Goal: Task Accomplishment & Management: Manage account settings

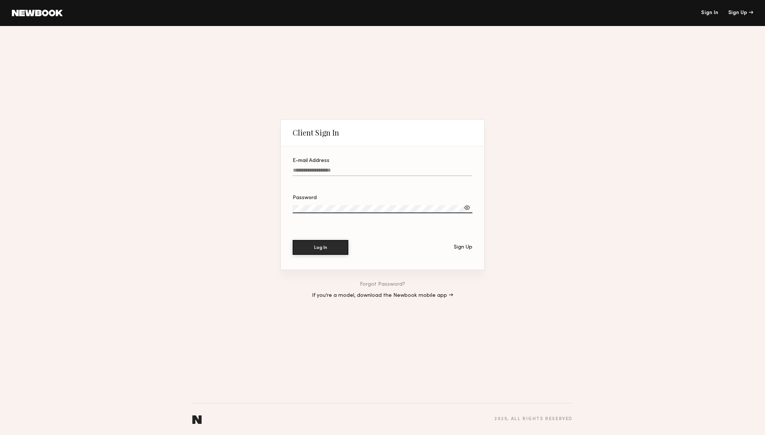
click at [322, 172] on input "E-mail Address" at bounding box center [383, 171] width 180 height 9
click at [39, 12] on link at bounding box center [37, 13] width 51 height 7
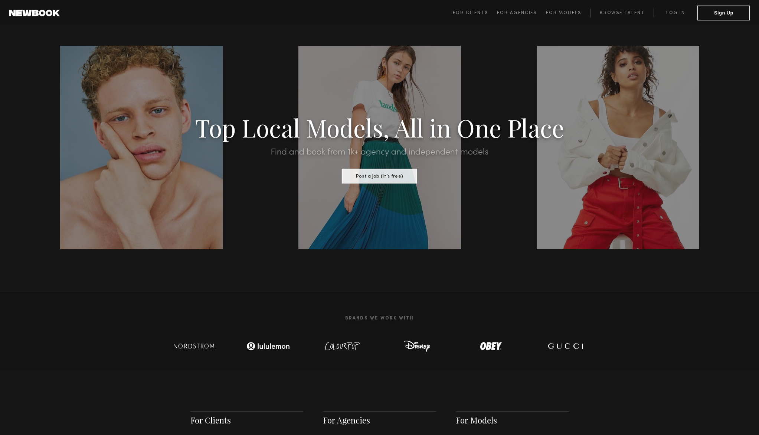
click at [675, 17] on span "For Clients For Agencies For Models Browse Talent Log in Sign Up" at bounding box center [601, 13] width 297 height 15
click at [471, 12] on span "For Clients" at bounding box center [470, 13] width 35 height 4
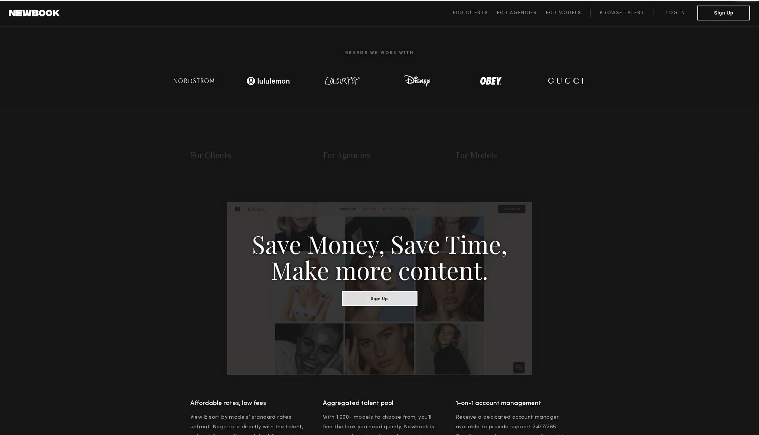
scroll to position [371, 0]
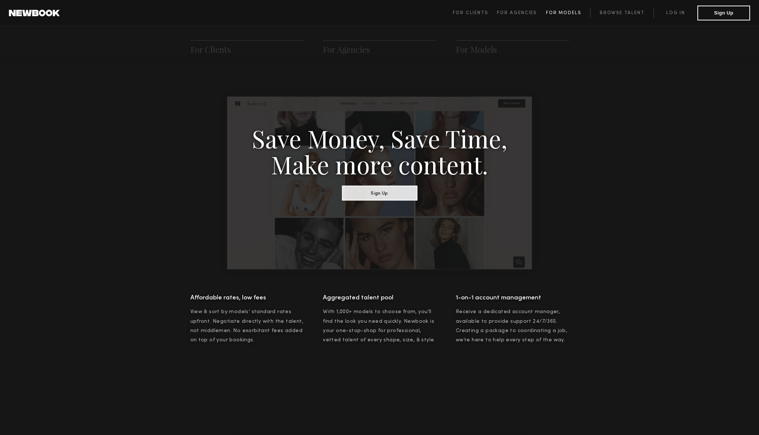
click at [573, 13] on span "For Models" at bounding box center [563, 13] width 35 height 4
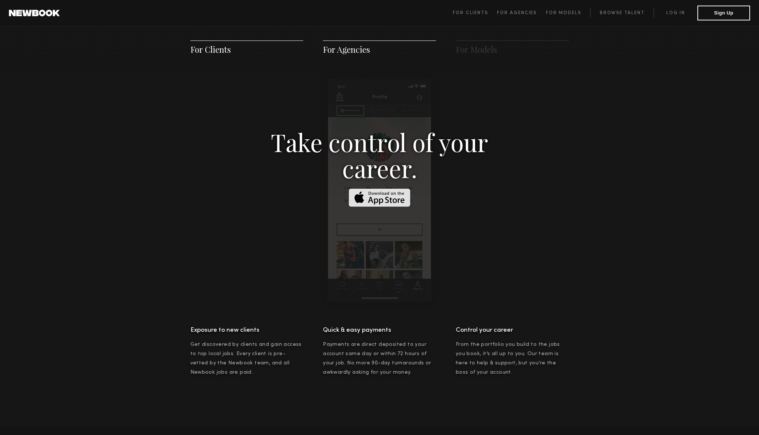
scroll to position [1176, 0]
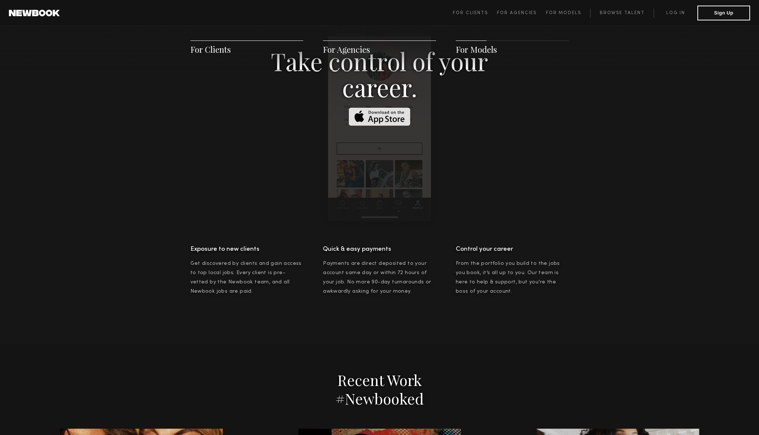
click at [31, 14] on link at bounding box center [34, 13] width 51 height 7
click at [677, 15] on link "Log in" at bounding box center [676, 13] width 44 height 9
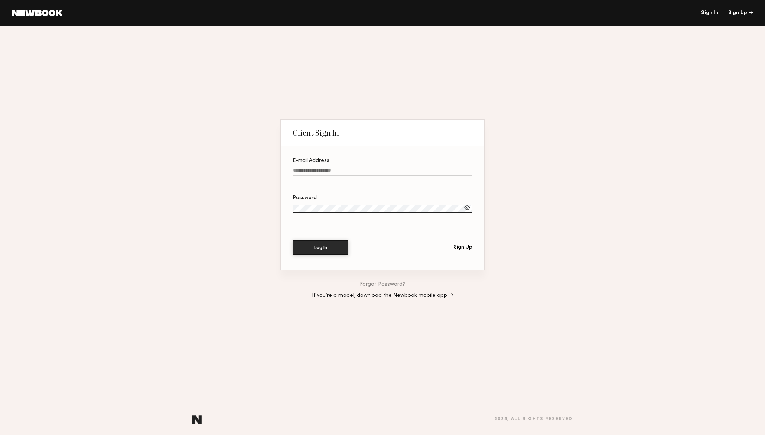
click at [387, 164] on label "E-mail Address" at bounding box center [383, 170] width 180 height 25
click at [387, 167] on input "E-mail Address" at bounding box center [383, 171] width 180 height 9
type input "**********"
click at [381, 284] on link "Forgot Password?" at bounding box center [382, 284] width 45 height 5
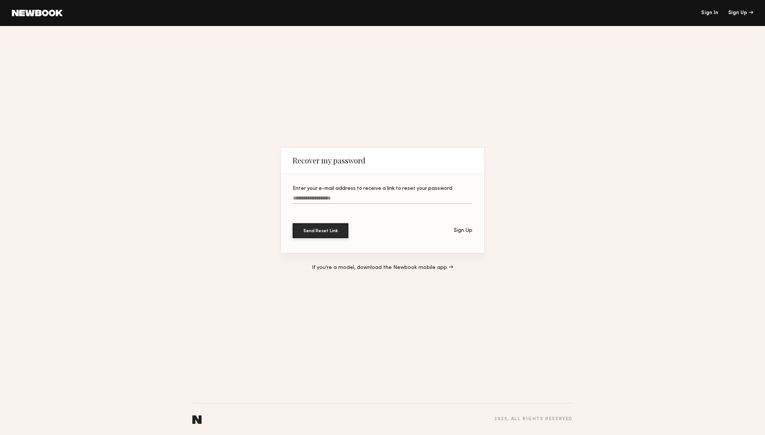
click at [331, 201] on input "Enter your e-mail address to receive a link to reset your password" at bounding box center [383, 199] width 180 height 9
type input "**********"
click at [313, 233] on button "Send Reset Link" at bounding box center [321, 230] width 56 height 15
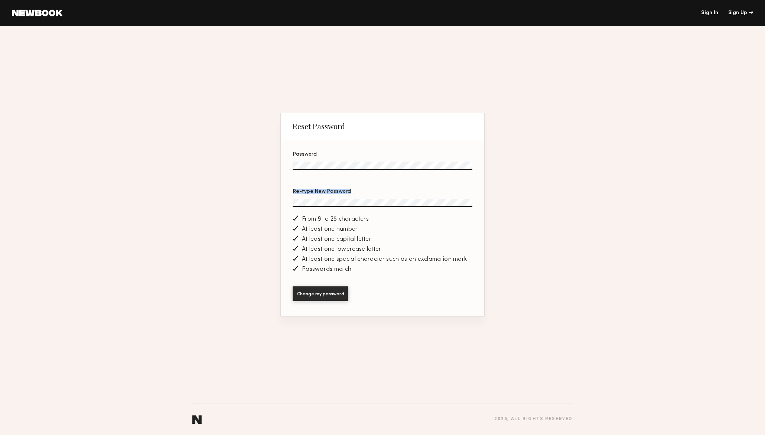
click at [379, 193] on section "Password Re-type New Password From 8 to 25 characters At least one number At le…" at bounding box center [382, 228] width 203 height 176
click at [323, 291] on button "Change my password" at bounding box center [321, 293] width 56 height 15
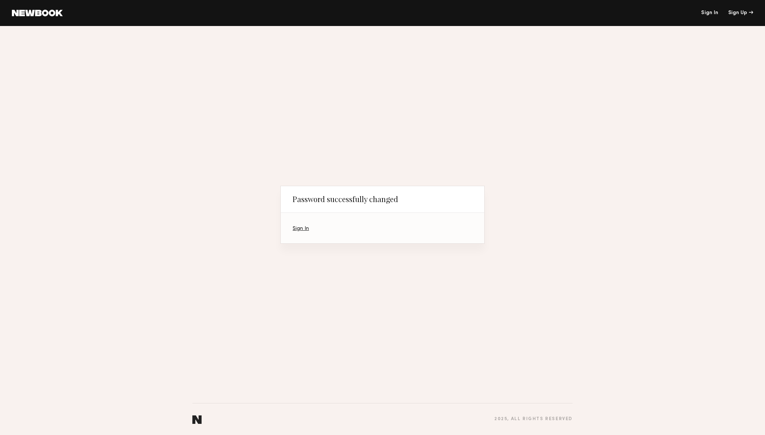
click at [302, 228] on link "Sign In" at bounding box center [301, 228] width 16 height 5
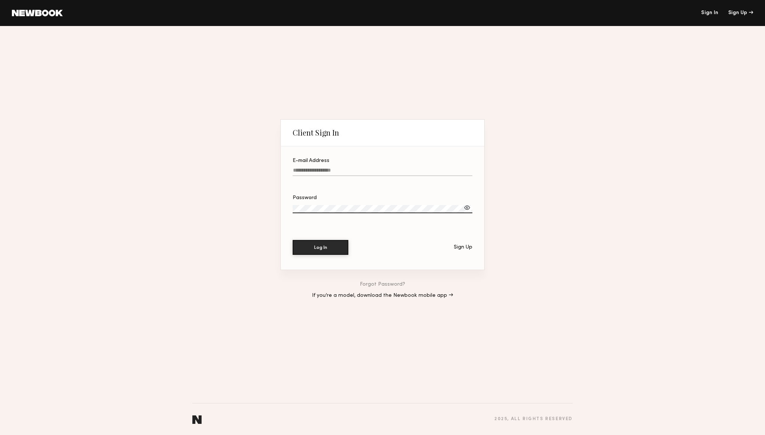
click at [319, 166] on label "E-mail Address" at bounding box center [383, 170] width 180 height 25
click at [319, 167] on input "E-mail Address" at bounding box center [383, 171] width 180 height 9
click at [320, 173] on input "E-mail Address" at bounding box center [383, 171] width 180 height 9
type input "**********"
click at [293, 240] on button "Log In" at bounding box center [321, 247] width 56 height 15
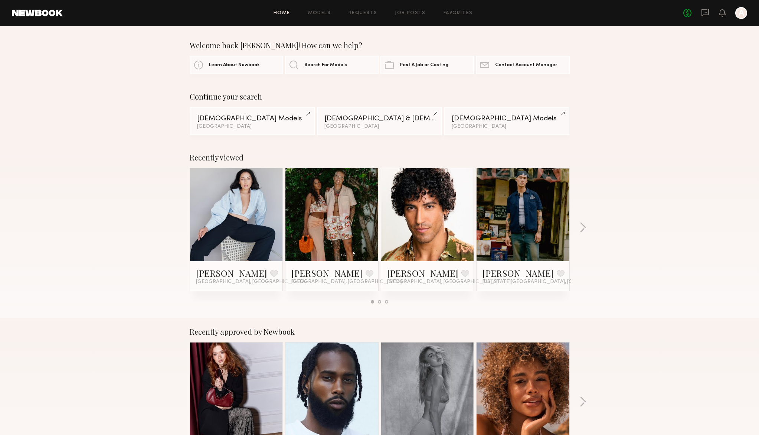
click at [220, 185] on link at bounding box center [236, 214] width 45 height 93
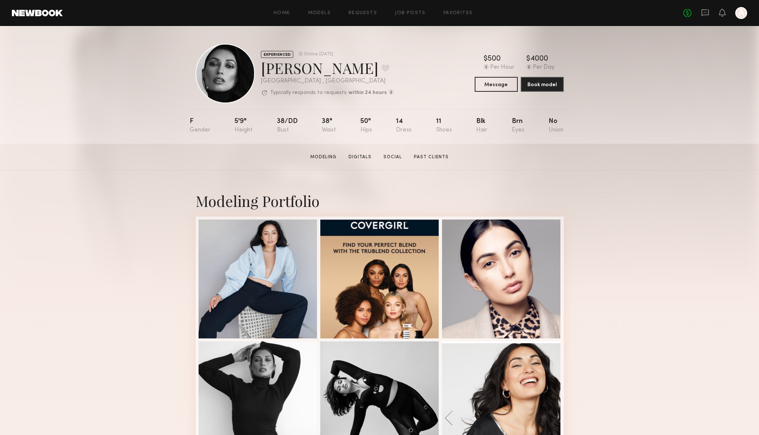
click at [41, 12] on link at bounding box center [37, 13] width 51 height 7
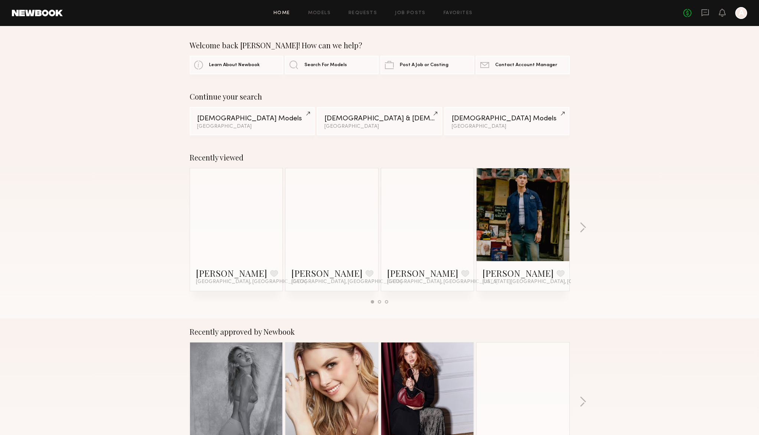
scroll to position [4, 0]
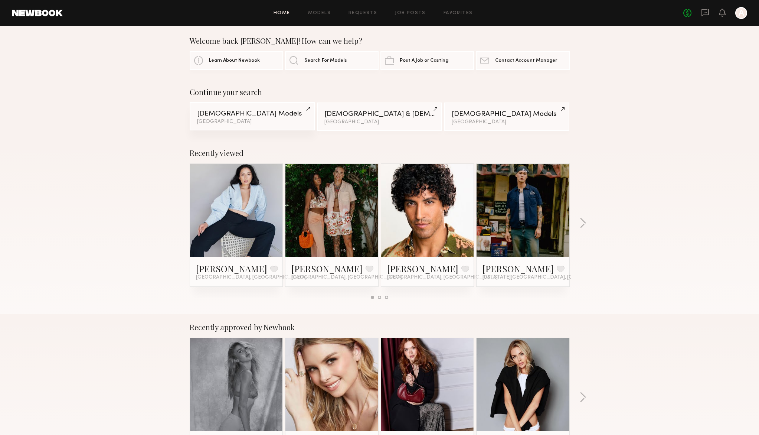
click at [230, 114] on div "Male Models" at bounding box center [252, 113] width 110 height 7
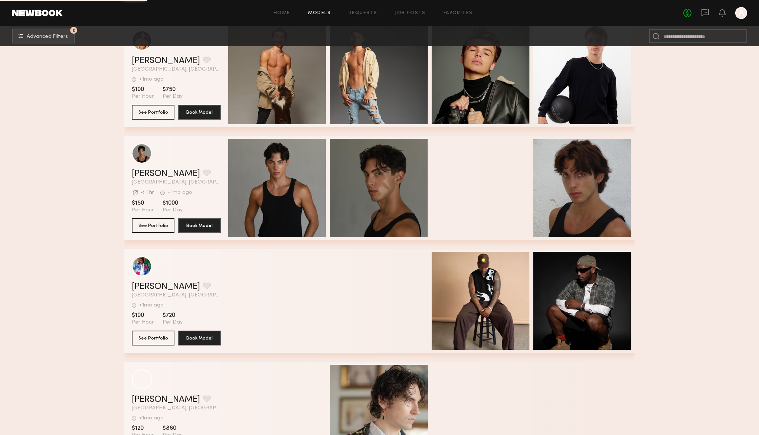
scroll to position [61916, 0]
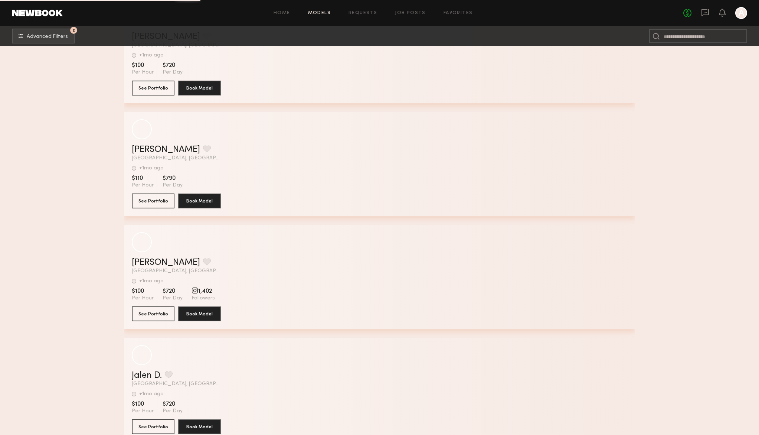
scroll to position [71183, 0]
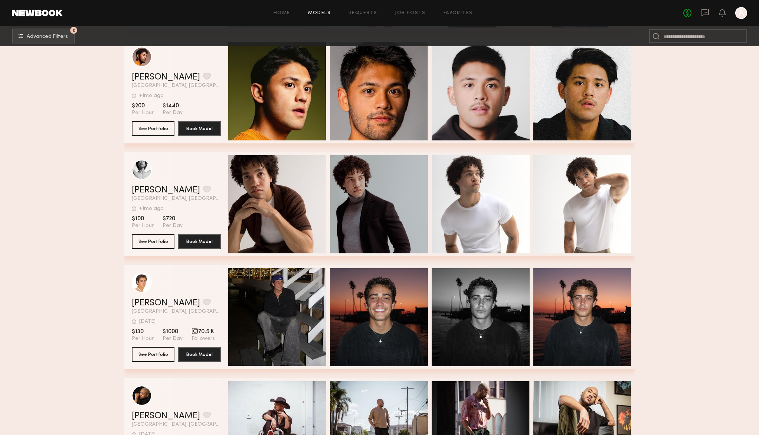
scroll to position [84935, 0]
